Goal: Task Accomplishment & Management: Manage account settings

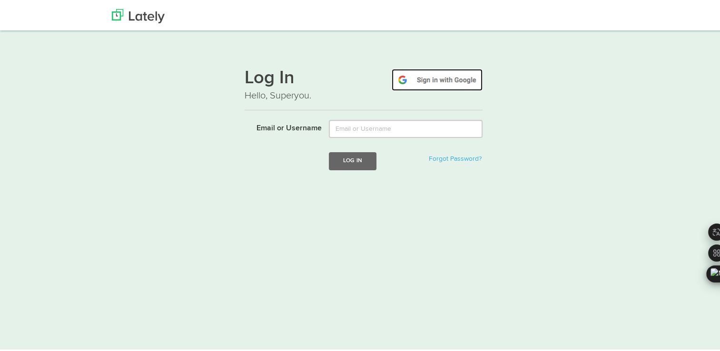
click at [447, 70] on img at bounding box center [437, 78] width 91 height 22
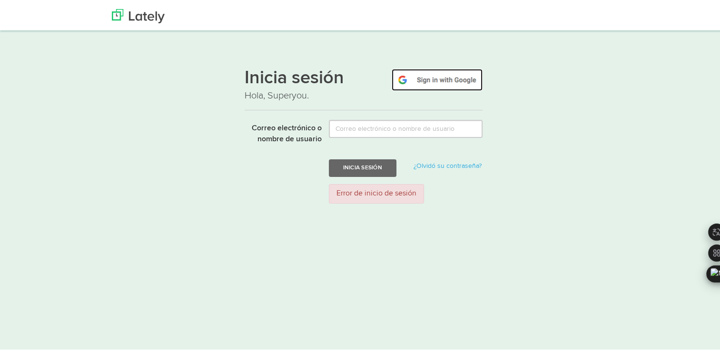
click at [453, 75] on img at bounding box center [437, 78] width 91 height 22
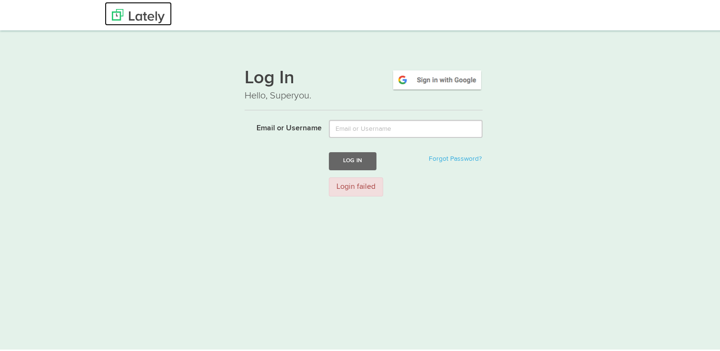
click at [143, 18] on img at bounding box center [138, 14] width 53 height 14
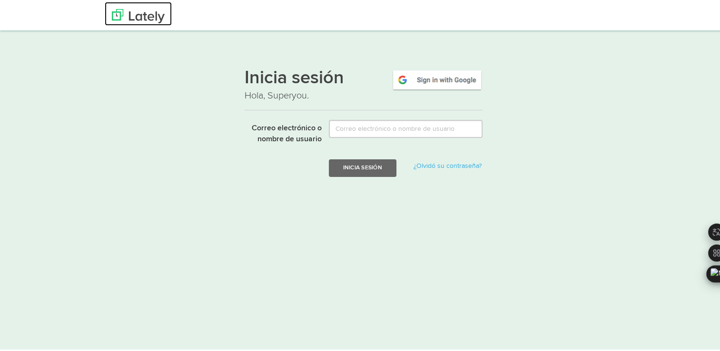
click at [136, 20] on img at bounding box center [138, 14] width 53 height 14
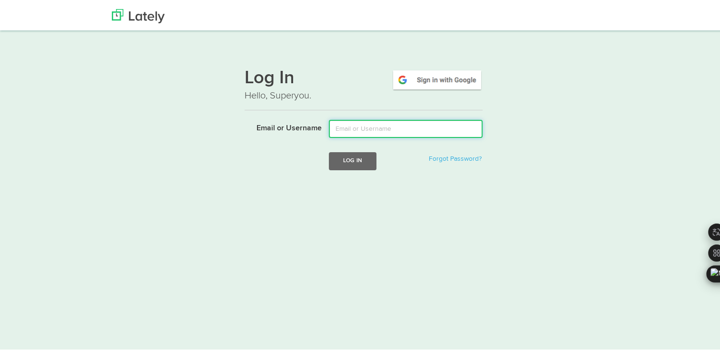
click at [378, 127] on input "Email or Username" at bounding box center [406, 127] width 154 height 18
type input "ambar25a.m1@gmail.com"
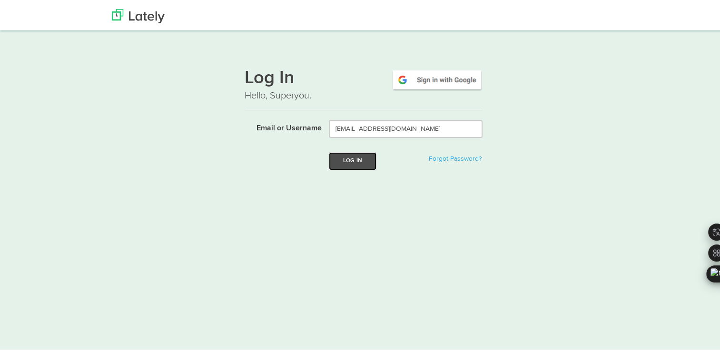
click at [359, 158] on button "Log In" at bounding box center [353, 159] width 48 height 18
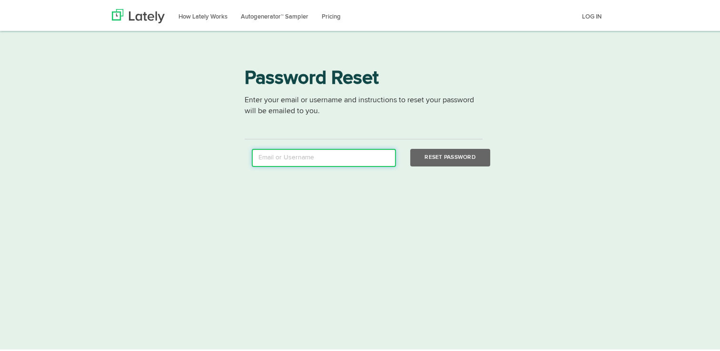
click at [353, 165] on input "email" at bounding box center [324, 156] width 144 height 18
type input "ambar25a.m1@gmail.com"
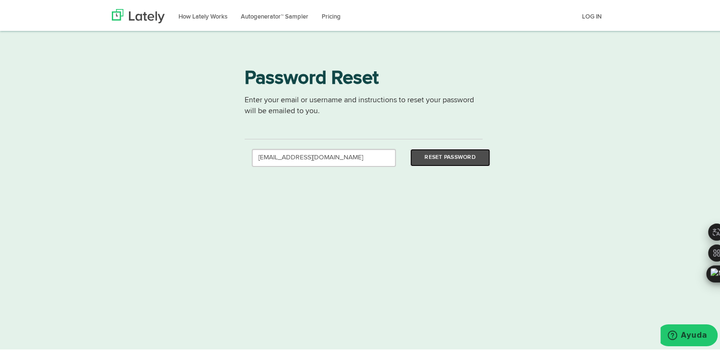
click at [468, 151] on button "Reset Password" at bounding box center [449, 156] width 79 height 18
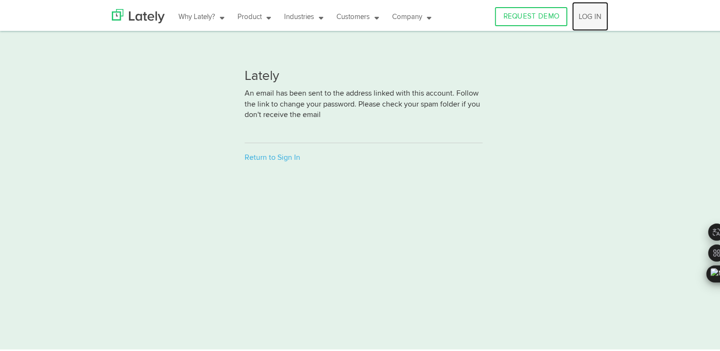
click at [572, 0] on link "LOG IN" at bounding box center [590, 14] width 36 height 29
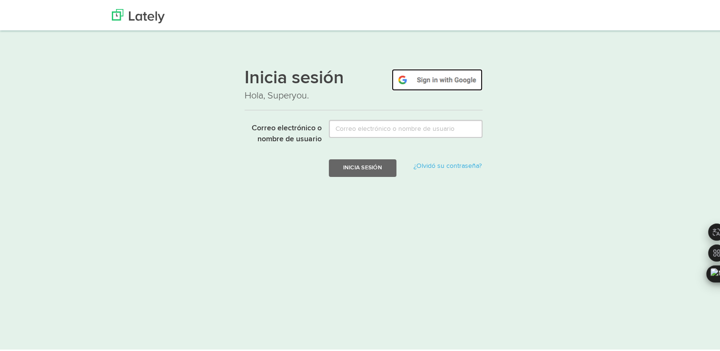
click at [442, 77] on img at bounding box center [437, 78] width 91 height 22
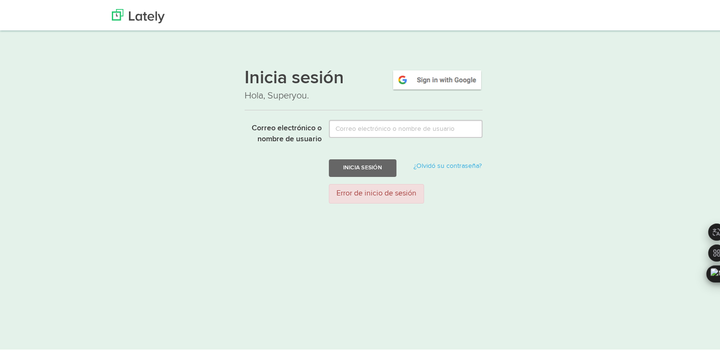
click at [398, 190] on div "Error de inicio de sesión" at bounding box center [376, 192] width 95 height 20
click at [136, 9] on img at bounding box center [138, 14] width 53 height 14
